Goal: Information Seeking & Learning: Check status

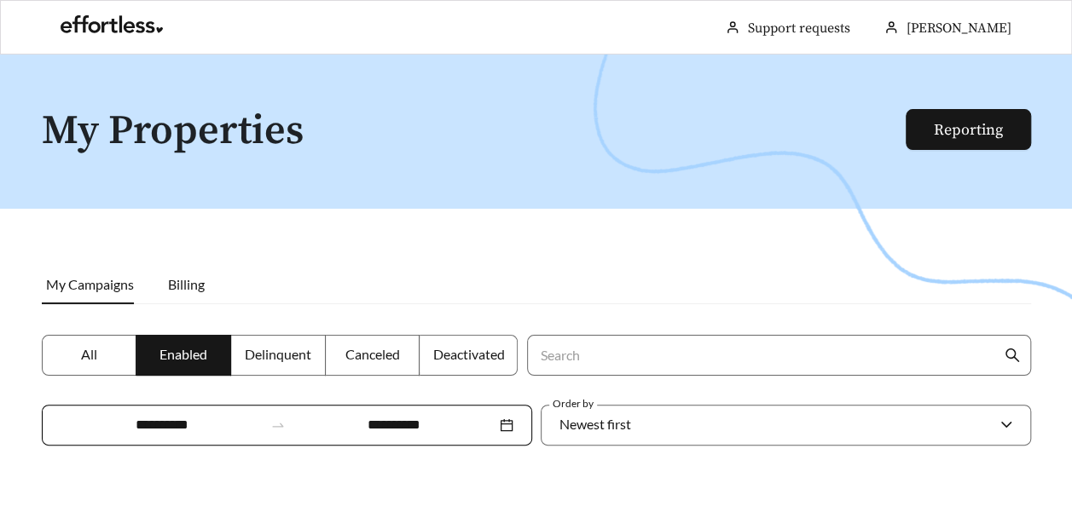
click at [89, 367] on label "All" at bounding box center [89, 355] width 95 height 41
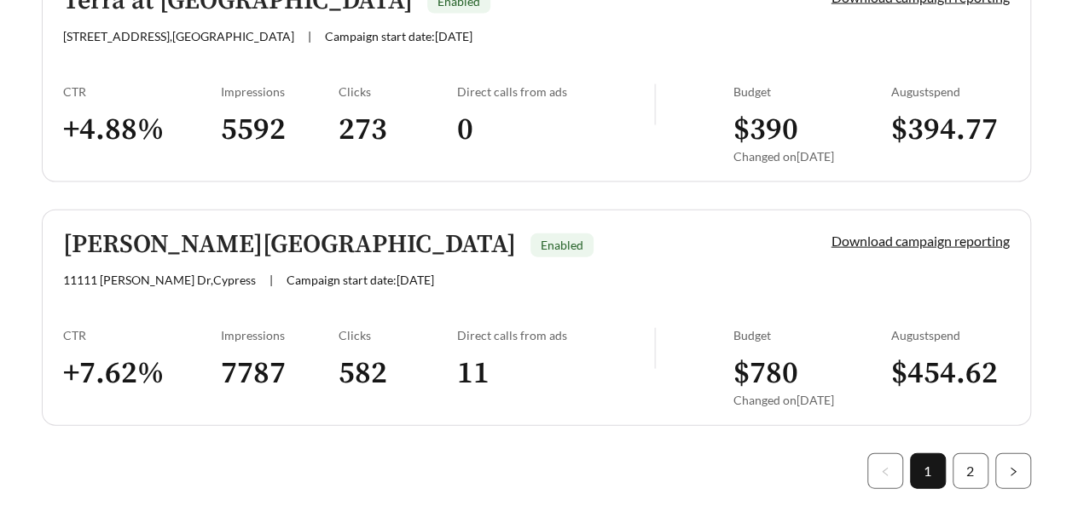
scroll to position [5077, 0]
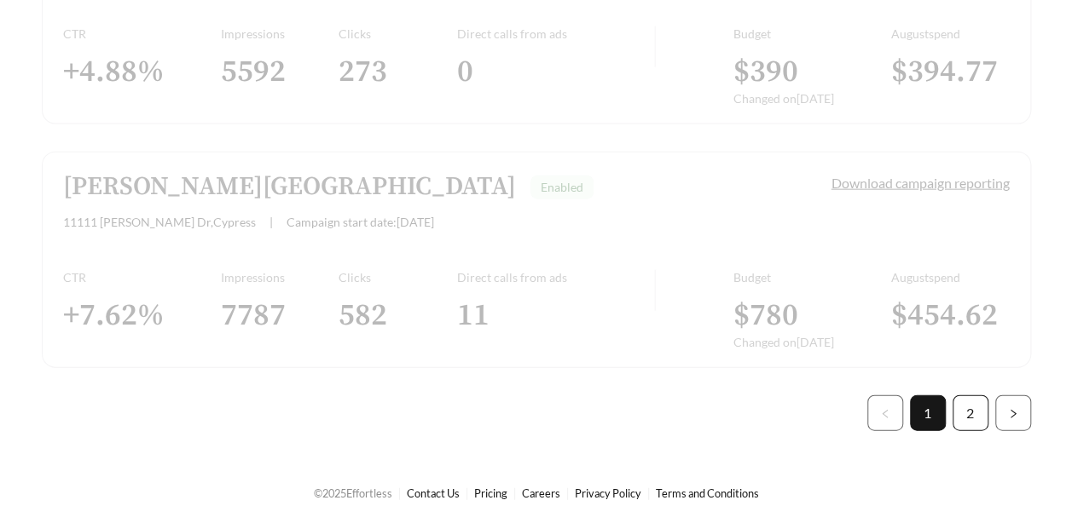
click at [972, 400] on link "2" at bounding box center [970, 413] width 34 height 34
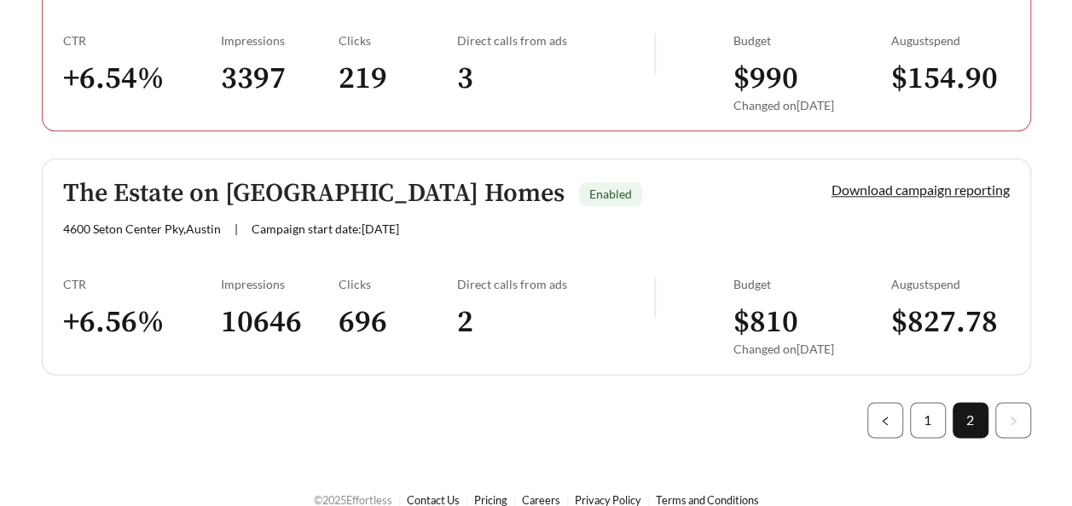
scroll to position [945, 0]
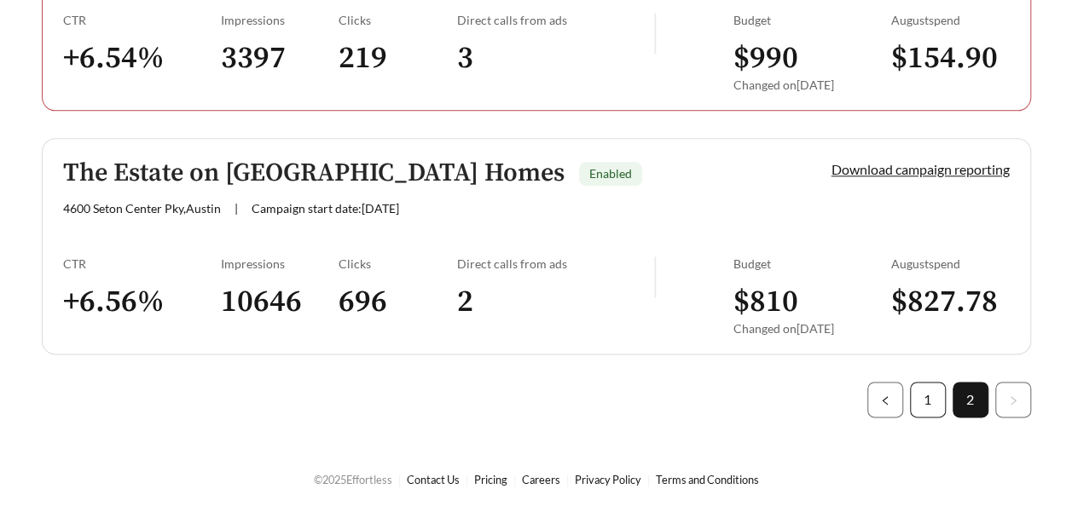
click at [915, 399] on link "1" at bounding box center [928, 400] width 34 height 34
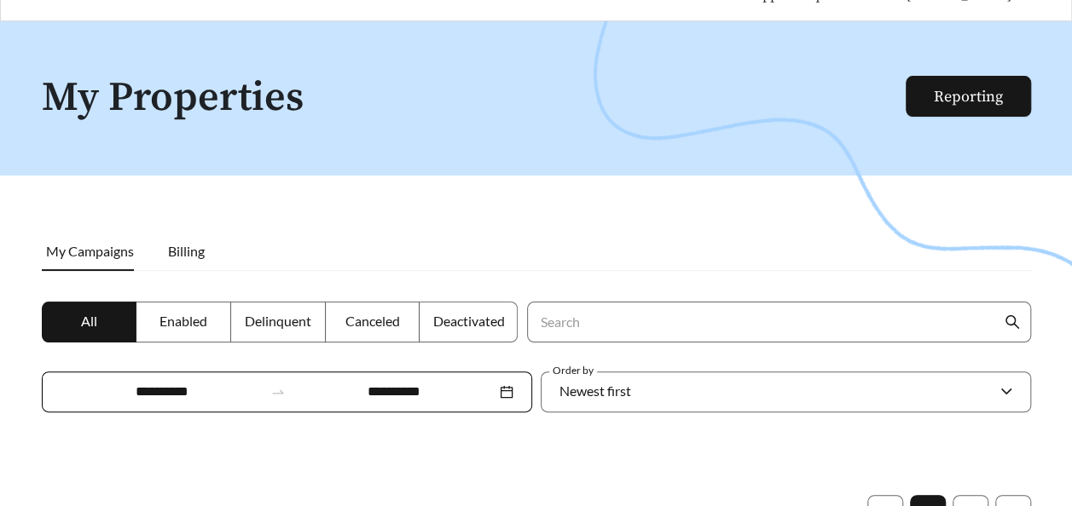
scroll to position [85, 0]
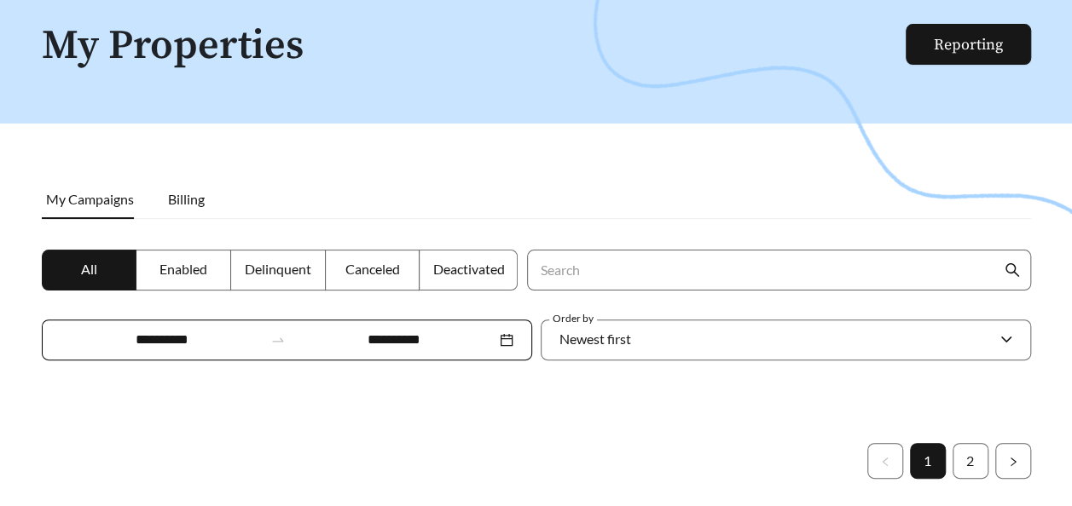
click at [255, 270] on span "Delinquent" at bounding box center [278, 269] width 67 height 16
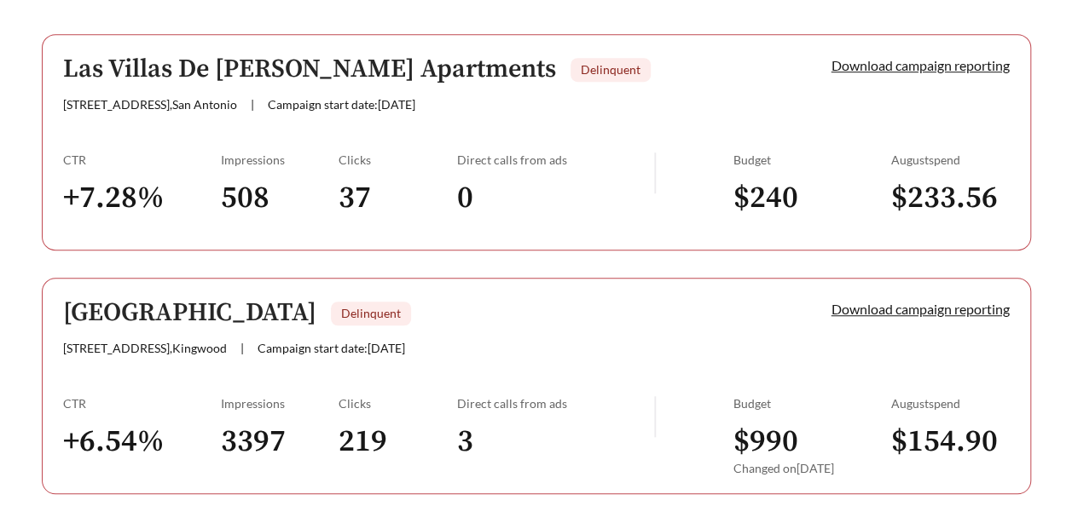
scroll to position [229, 0]
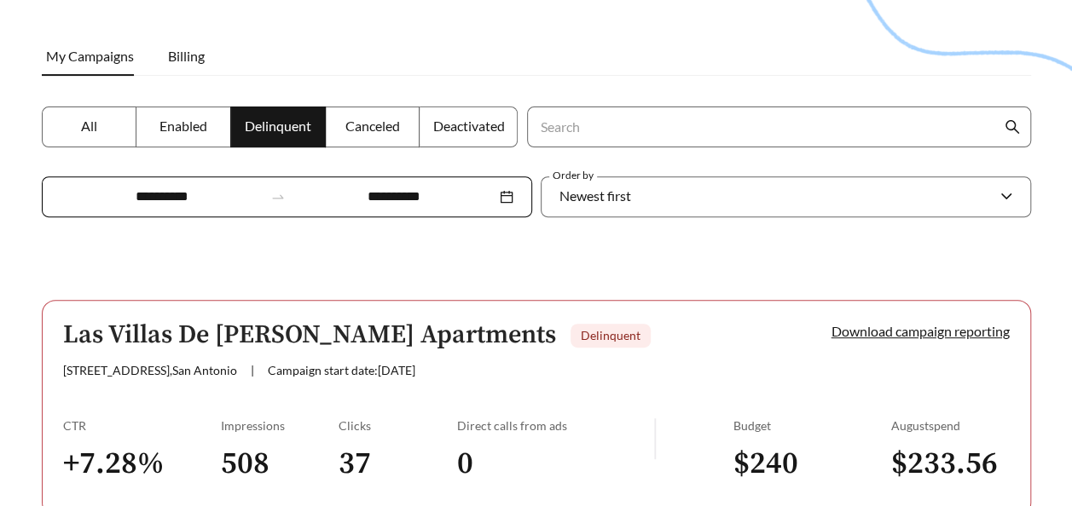
click at [365, 120] on span "Canceled" at bounding box center [372, 126] width 55 height 16
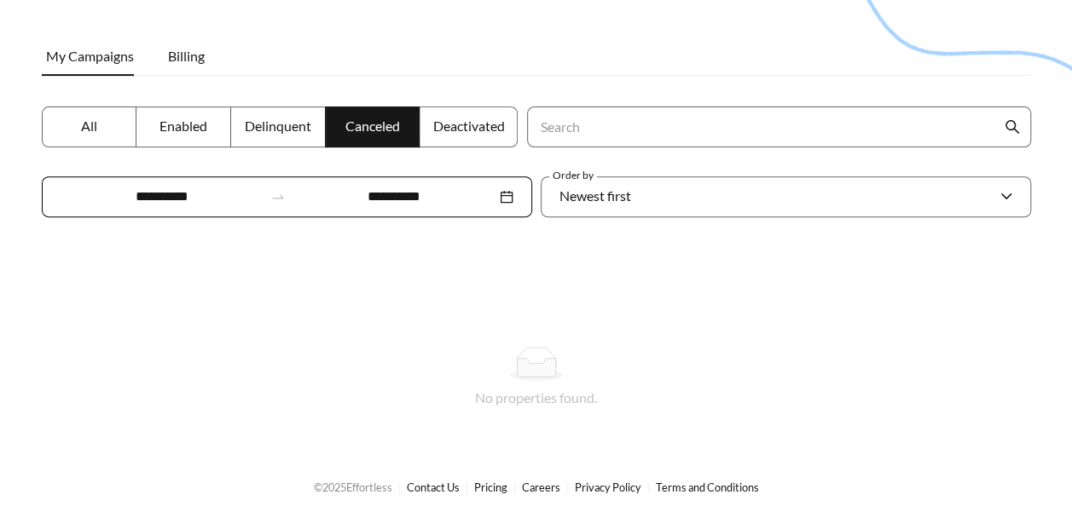
click at [481, 138] on label "Deactivated" at bounding box center [469, 127] width 98 height 41
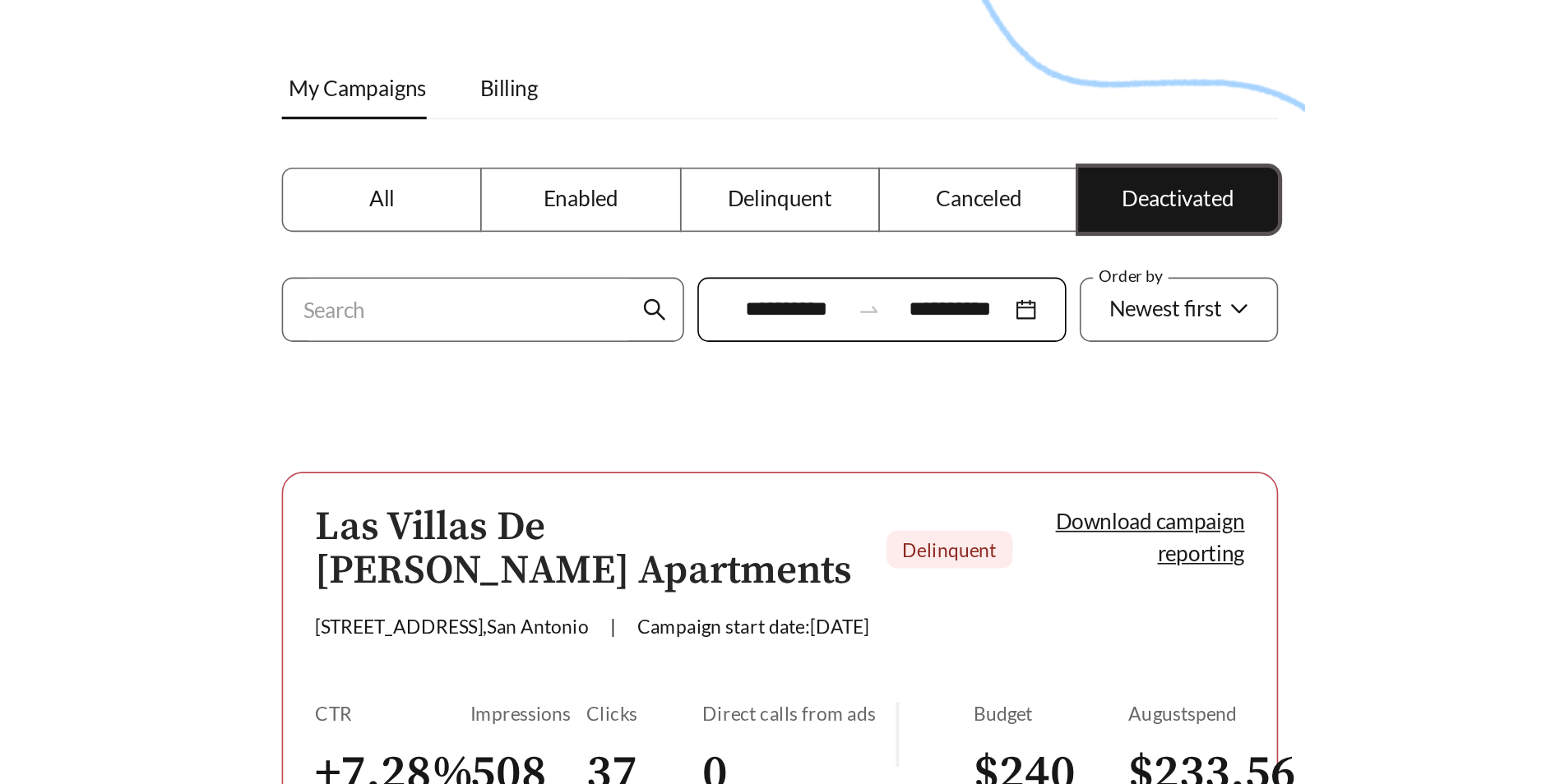
scroll to position [187, 0]
